Goal: Task Accomplishment & Management: Manage account settings

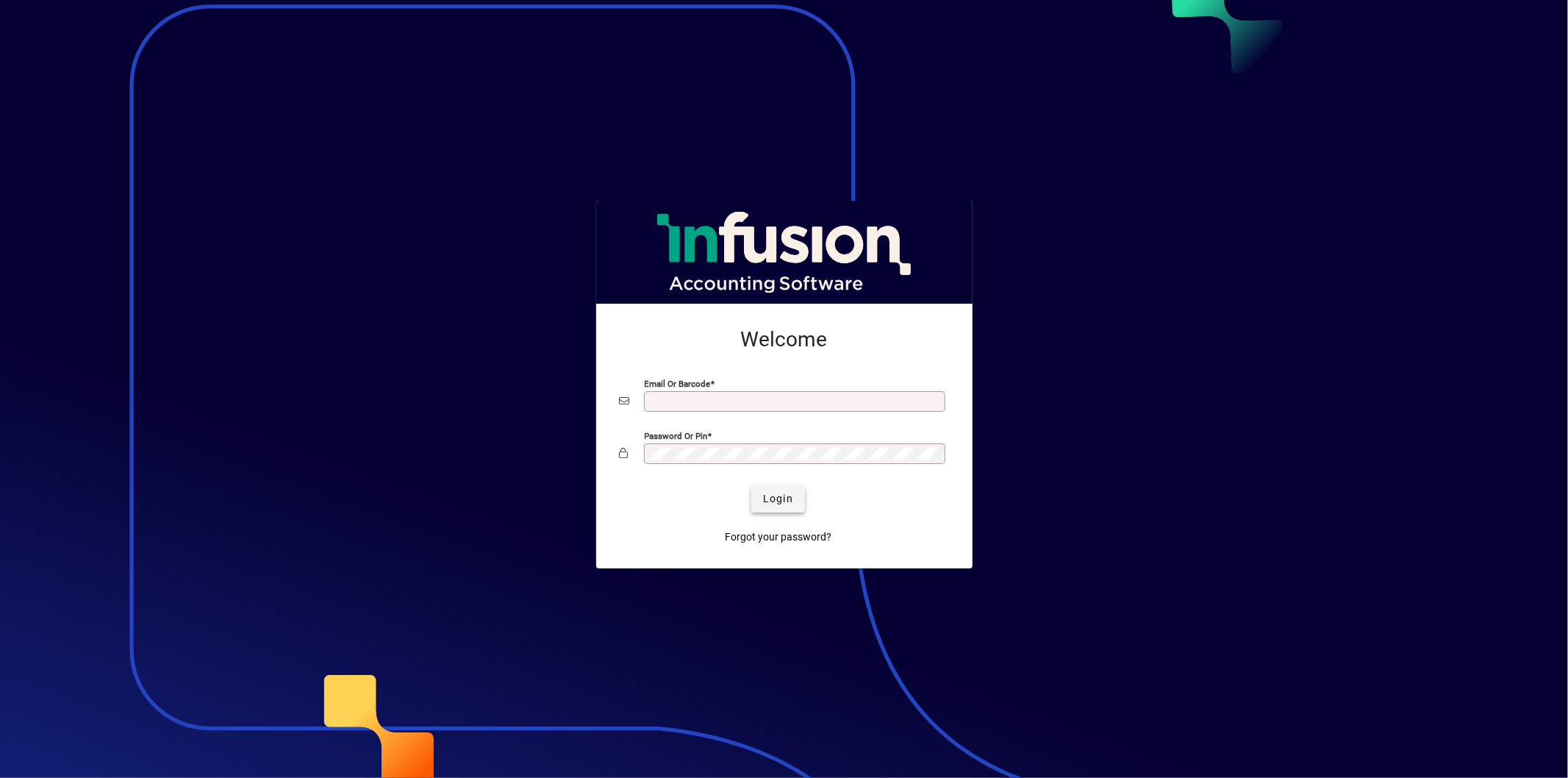
type input "**********"
click at [768, 491] on span "submit" at bounding box center [778, 498] width 54 height 35
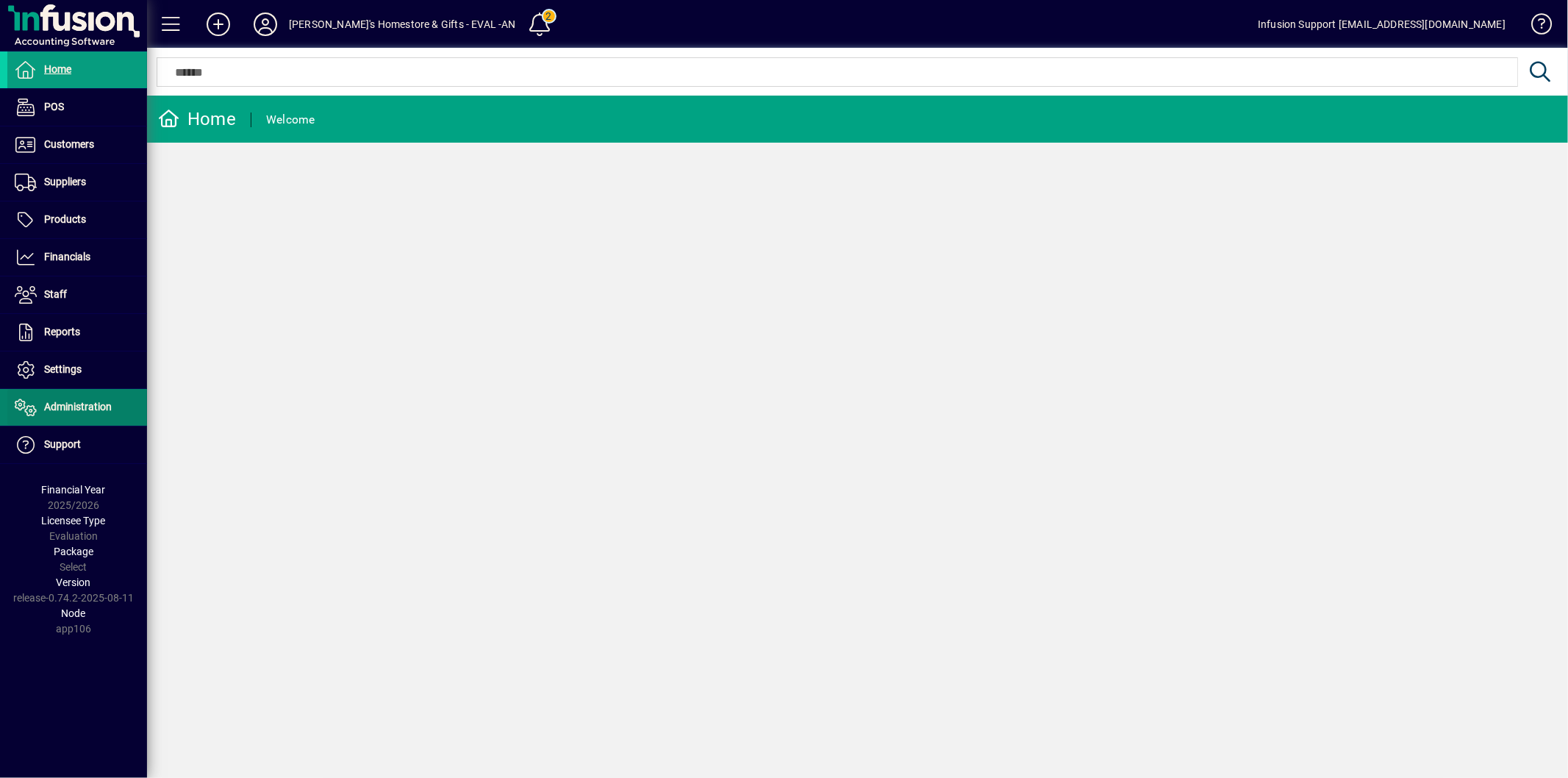
click at [68, 408] on span "Administration" at bounding box center [78, 406] width 68 height 12
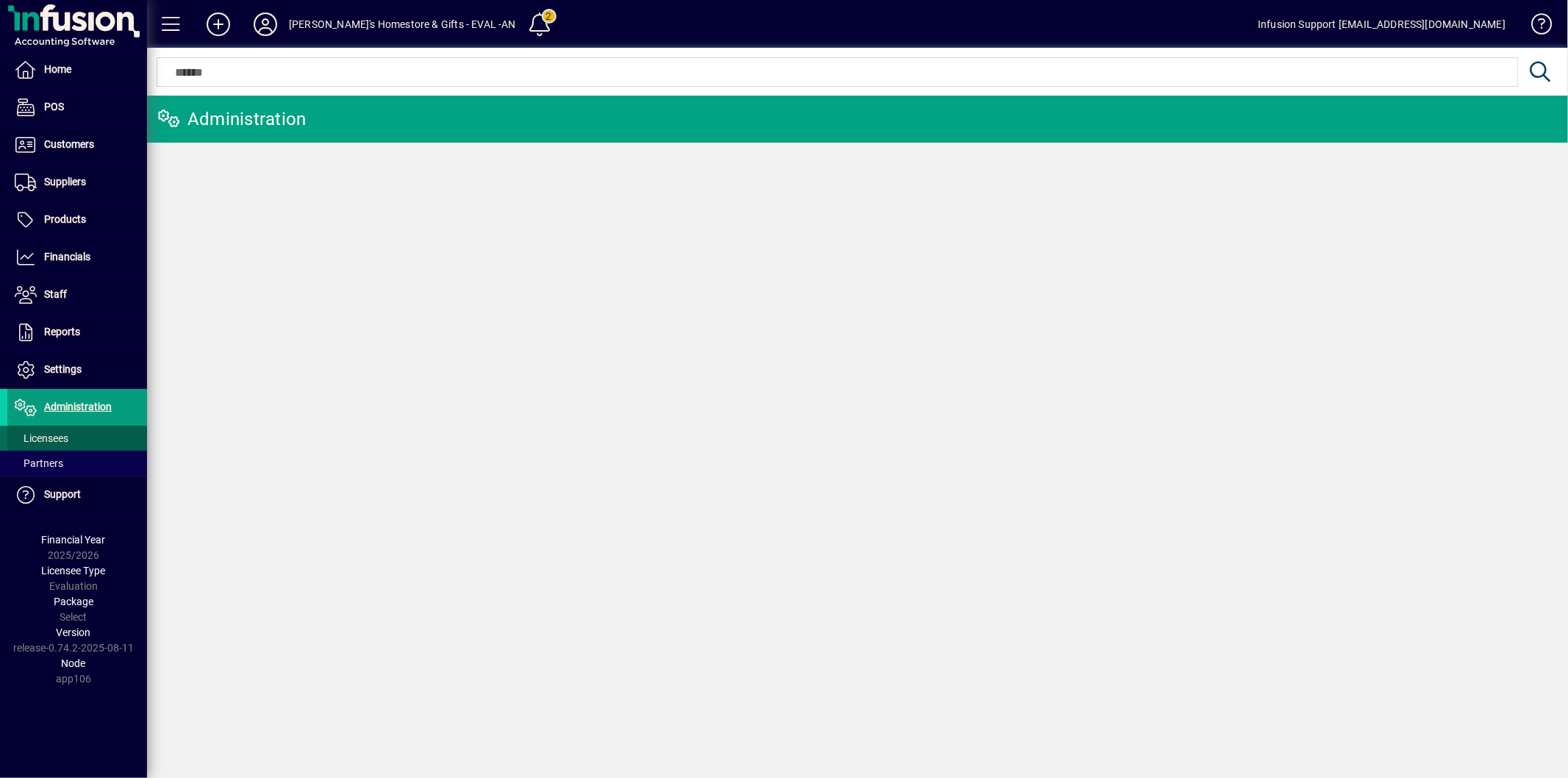
click at [59, 436] on span "Licensees" at bounding box center [42, 438] width 54 height 12
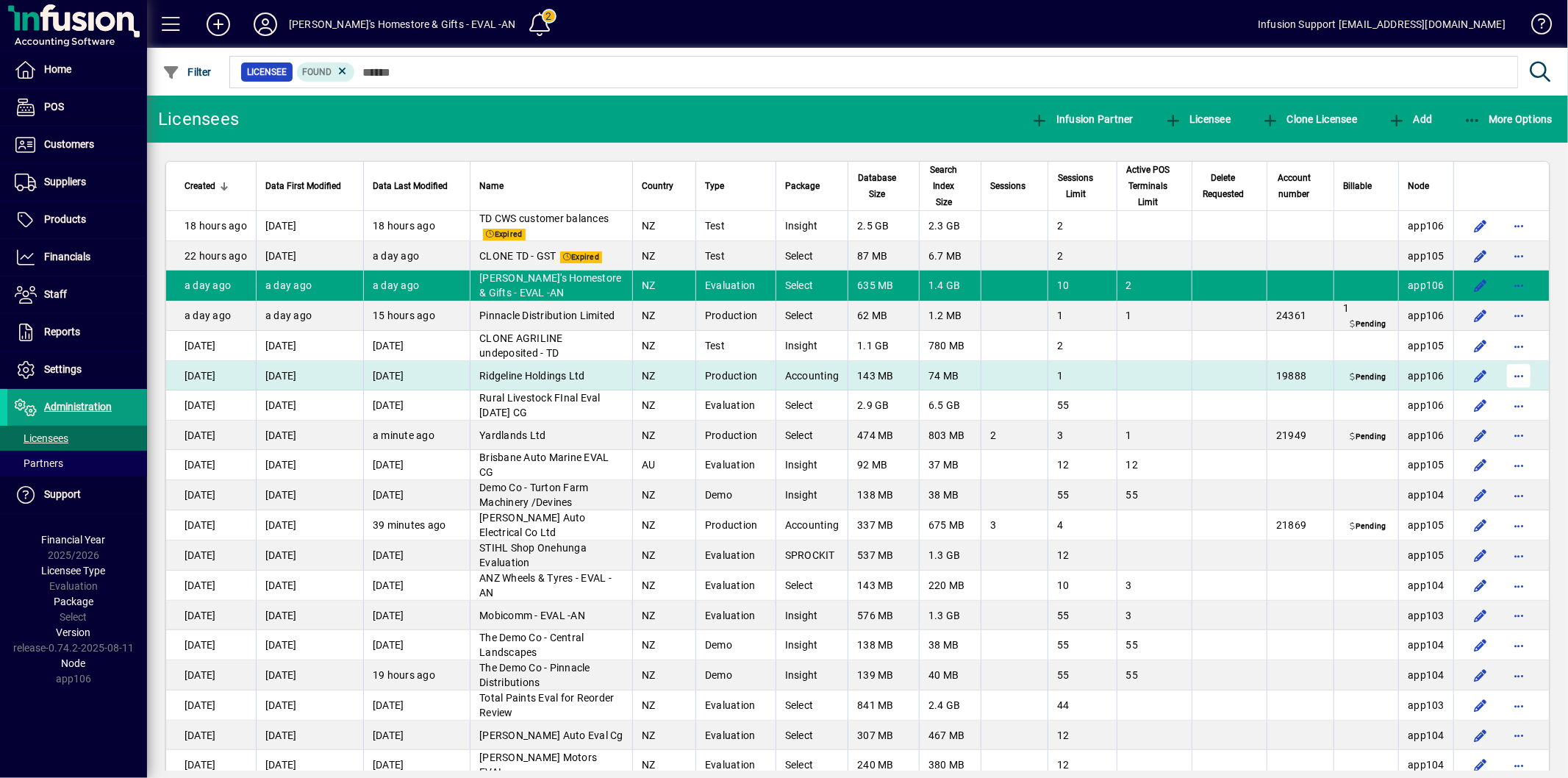
click at [1512, 391] on span "button" at bounding box center [1518, 375] width 35 height 35
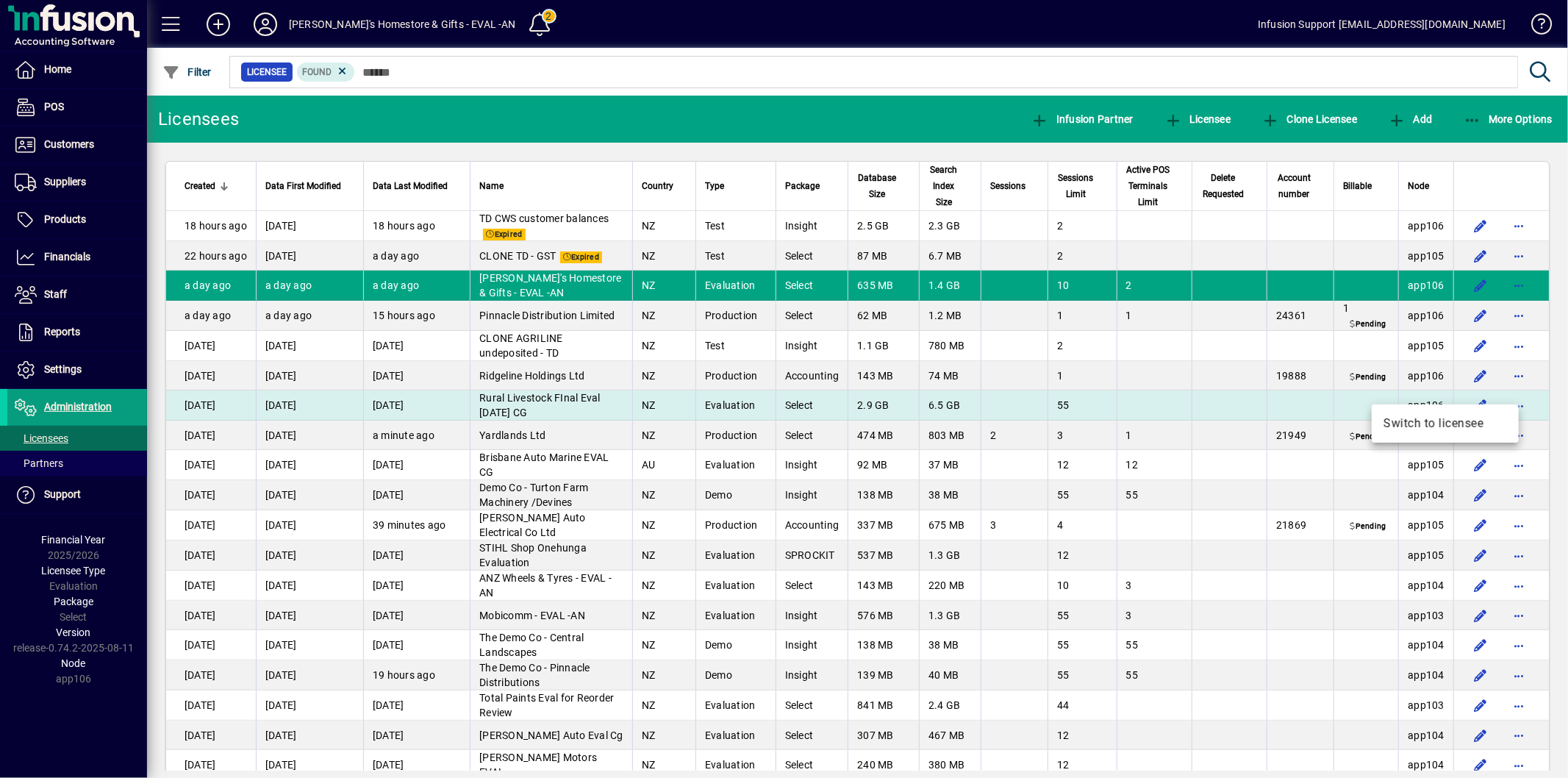
click at [1420, 417] on span "Switch to licensee" at bounding box center [1445, 423] width 124 height 18
